Goal: Navigation & Orientation: Find specific page/section

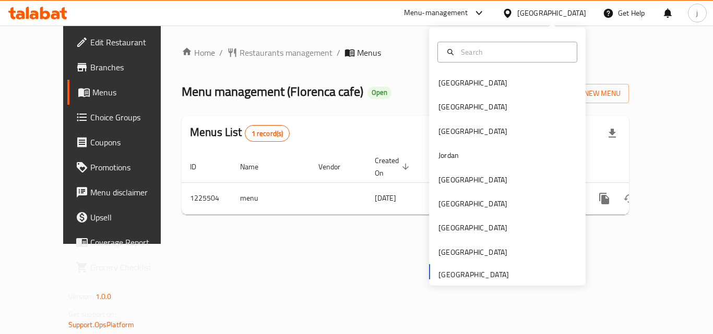
click at [456, 278] on div "[GEOGRAPHIC_DATA] [GEOGRAPHIC_DATA] [GEOGRAPHIC_DATA] [GEOGRAPHIC_DATA] [GEOGRA…" at bounding box center [507, 178] width 157 height 214
click at [239, 54] on span "Restaurants management" at bounding box center [285, 52] width 93 height 13
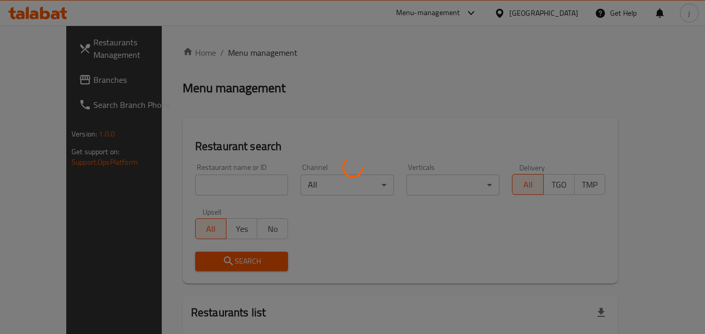
click at [63, 81] on div at bounding box center [352, 167] width 705 height 334
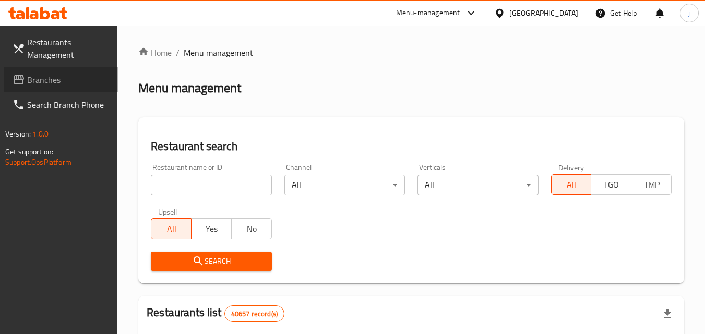
click at [63, 81] on span "Branches" at bounding box center [68, 80] width 82 height 13
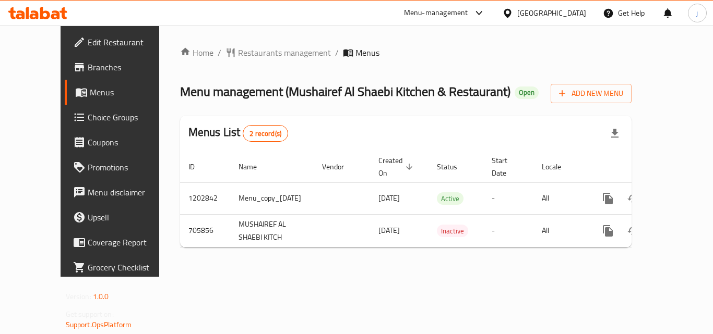
click at [506, 13] on icon at bounding box center [506, 12] width 7 height 9
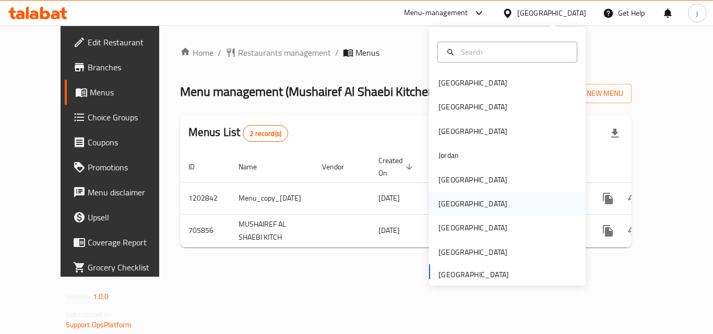
click at [439, 203] on div "[GEOGRAPHIC_DATA]" at bounding box center [472, 203] width 69 height 11
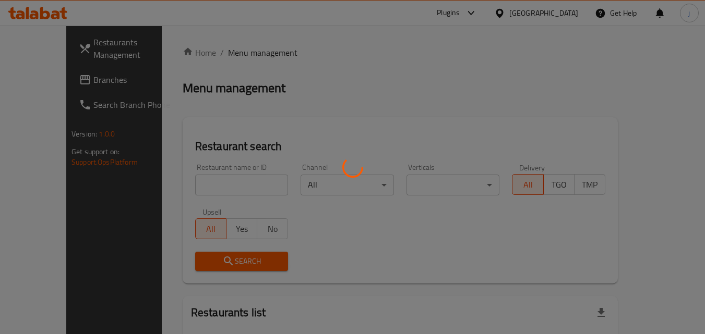
click at [561, 16] on div at bounding box center [352, 167] width 705 height 334
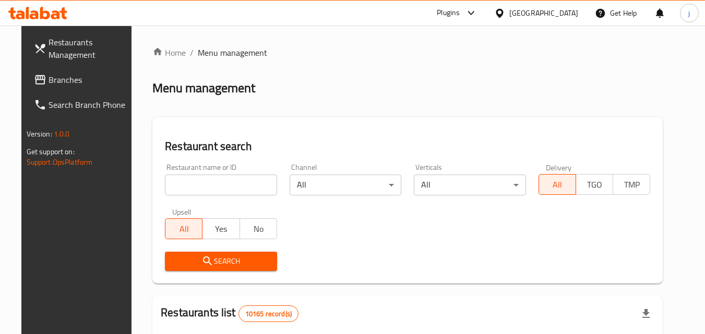
click at [562, 25] on div "Oman" at bounding box center [536, 13] width 101 height 25
click at [560, 20] on div "Oman" at bounding box center [536, 13] width 101 height 25
click at [503, 16] on icon at bounding box center [499, 12] width 7 height 9
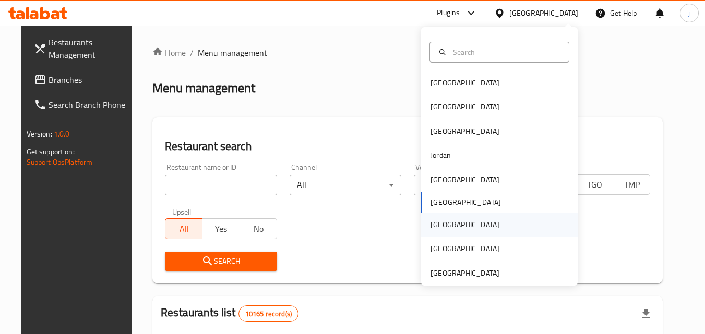
click at [442, 220] on div "[GEOGRAPHIC_DATA]" at bounding box center [465, 225] width 86 height 24
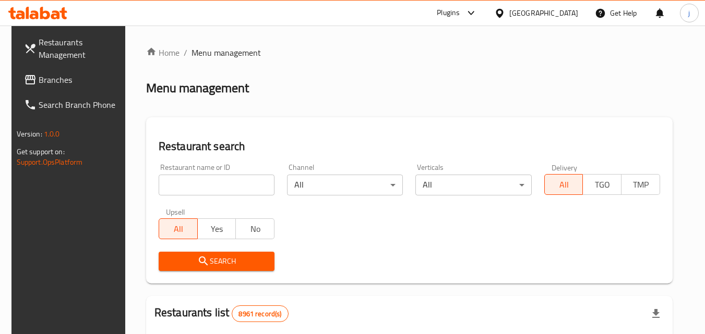
click at [37, 68] on link "Branches" at bounding box center [73, 79] width 114 height 25
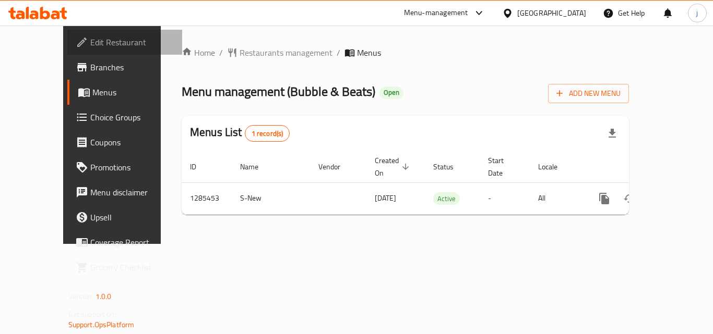
click at [90, 41] on span "Edit Restaurant" at bounding box center [131, 42] width 83 height 13
